Goal: Find specific page/section: Find specific page/section

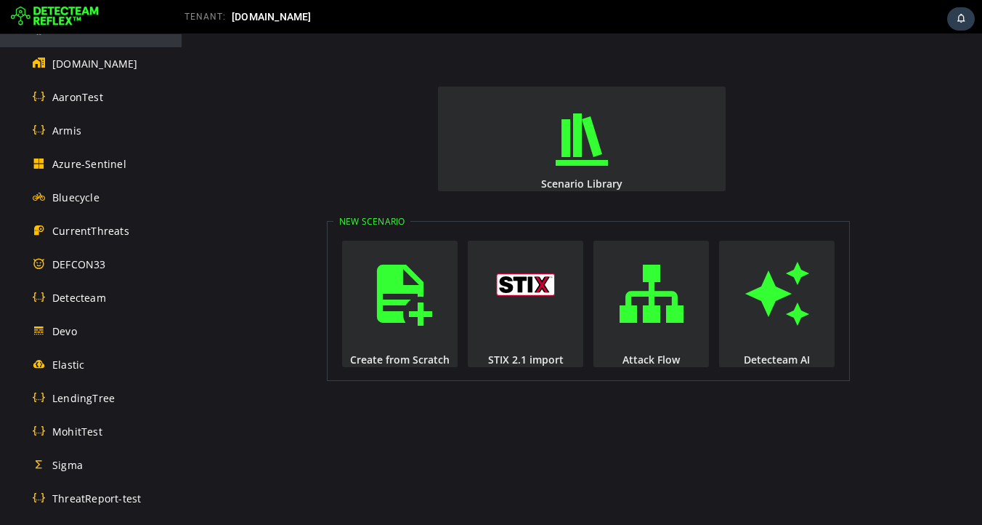
scroll to position [880, 0]
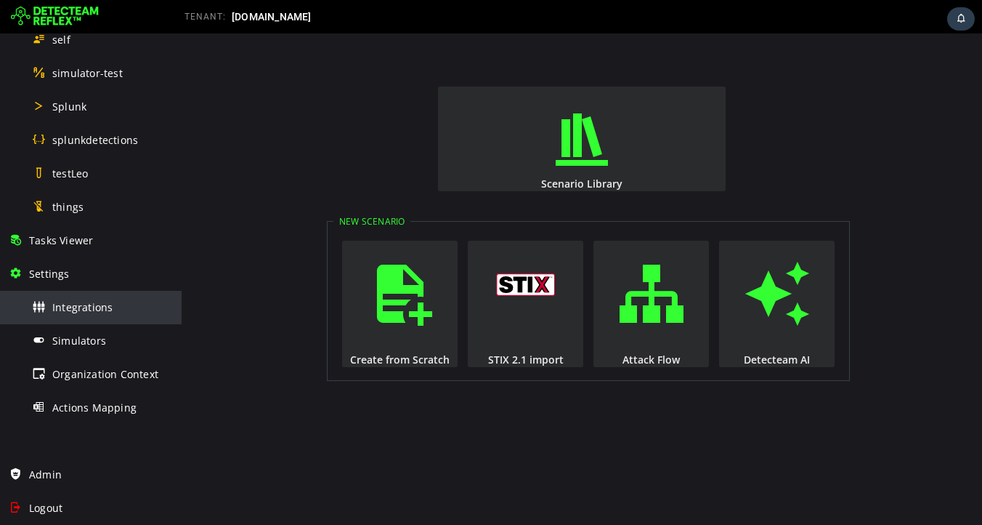
click at [85, 310] on span "Integrations" at bounding box center [82, 307] width 60 height 14
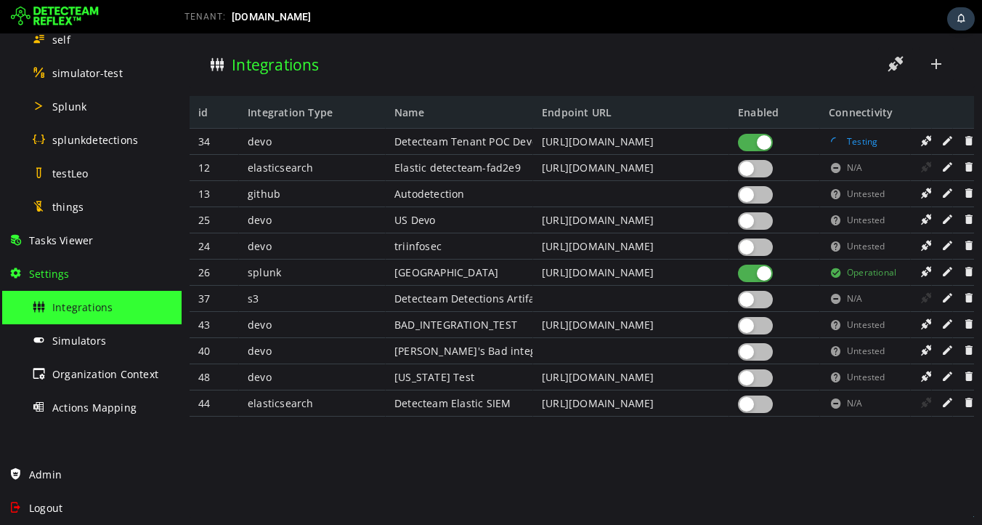
click at [751, 271] on div at bounding box center [755, 272] width 35 height 17
click at [758, 168] on div at bounding box center [755, 168] width 35 height 17
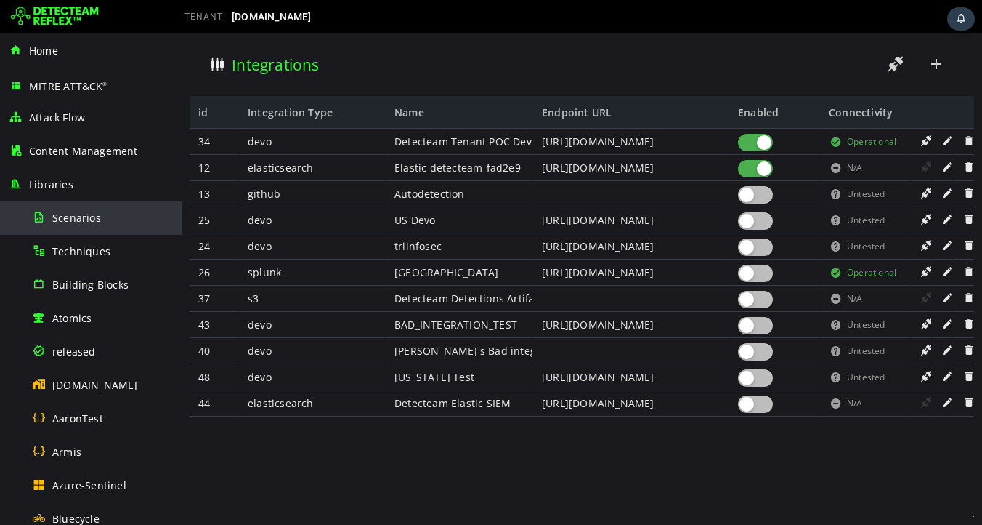
click at [74, 214] on span "Scenarios" at bounding box center [76, 218] width 49 height 14
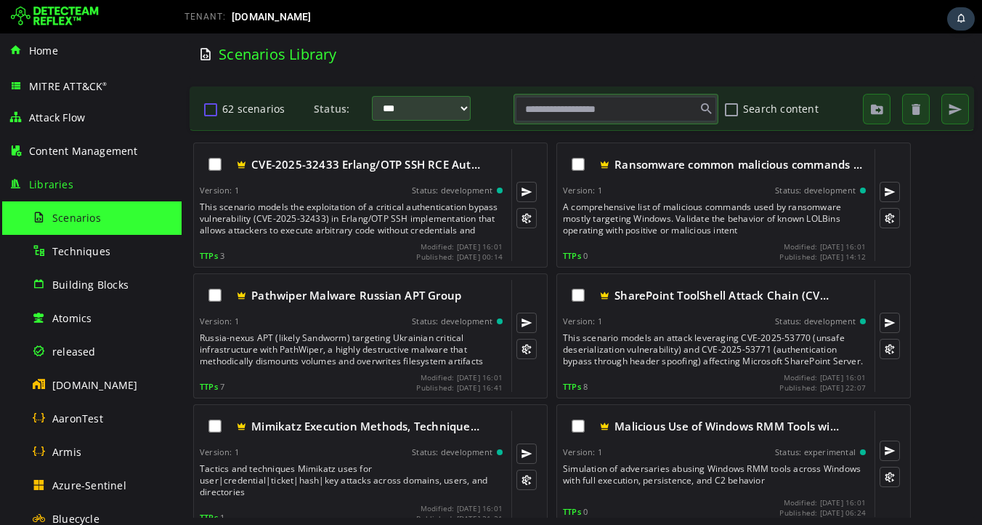
click at [209, 111] on button "62 scenarios" at bounding box center [210, 109] width 17 height 25
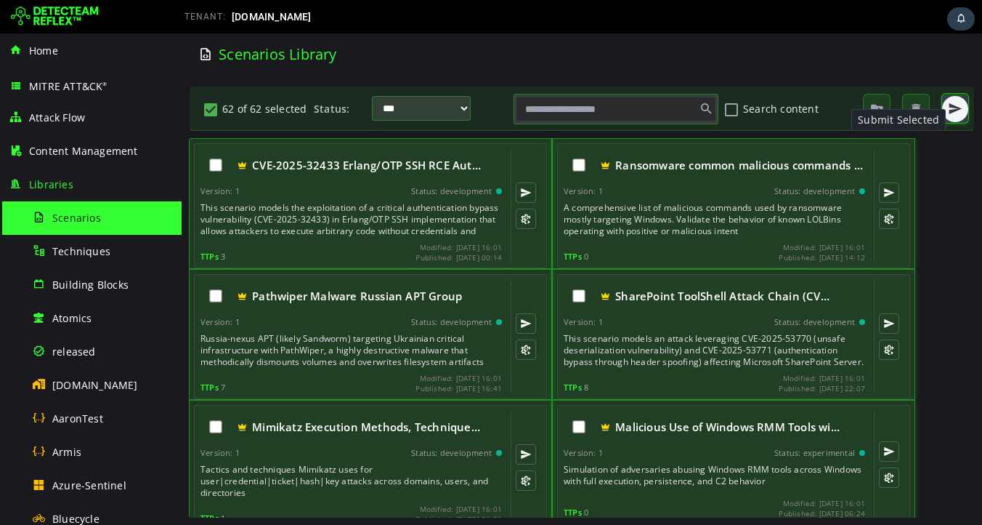
click at [958, 109] on span "button" at bounding box center [955, 109] width 15 height 15
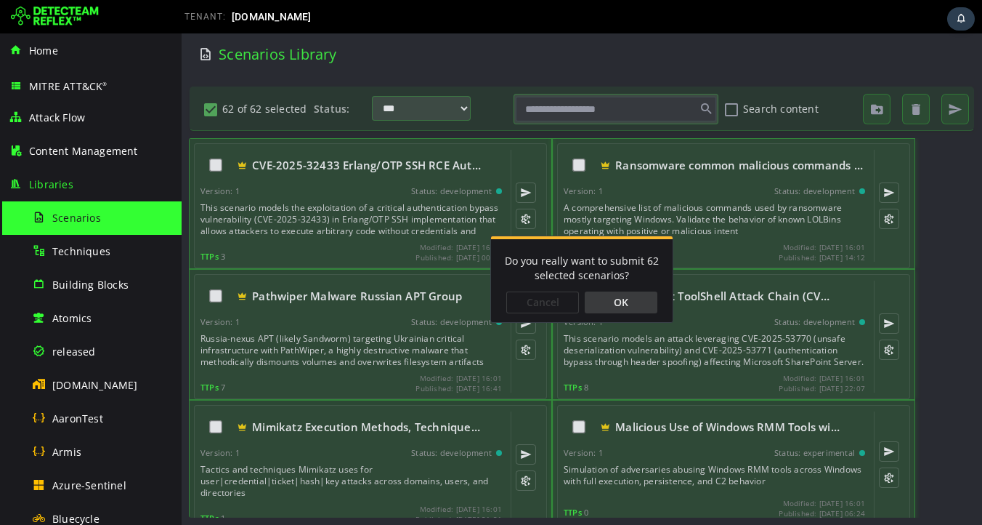
click at [625, 304] on div "OK" at bounding box center [621, 302] width 73 height 22
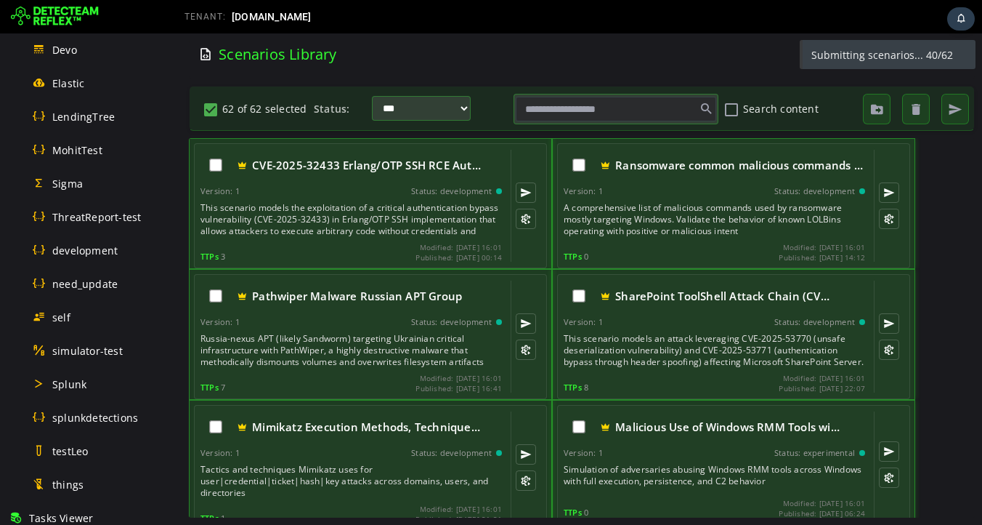
scroll to position [880, 0]
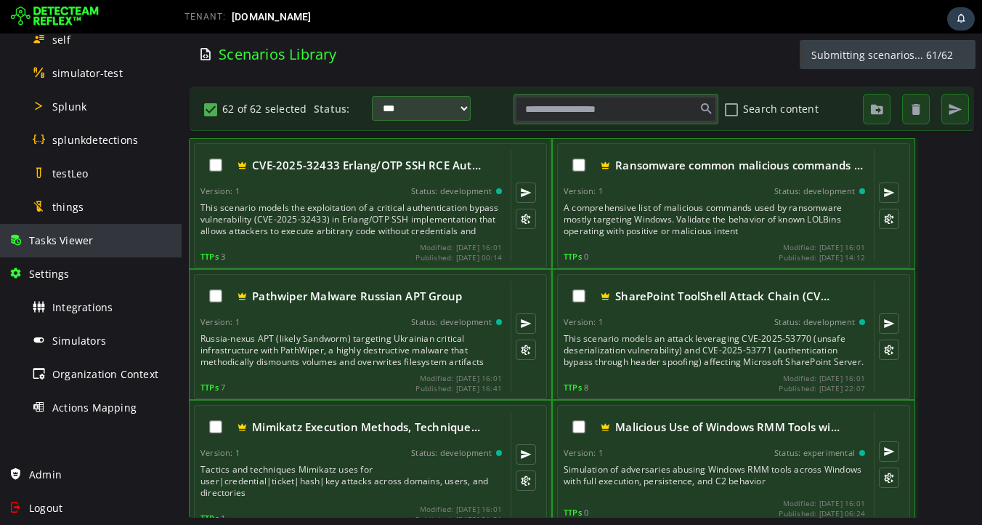
click at [65, 236] on span "Tasks Viewer" at bounding box center [61, 240] width 64 height 14
